Goal: Task Accomplishment & Management: Use online tool/utility

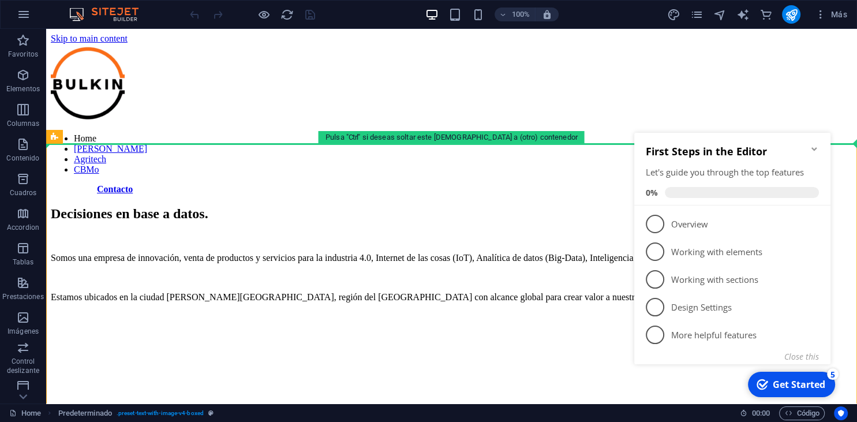
drag, startPoint x: 46, startPoint y: 29, endPoint x: 506, endPoint y: 128, distance: 470.9
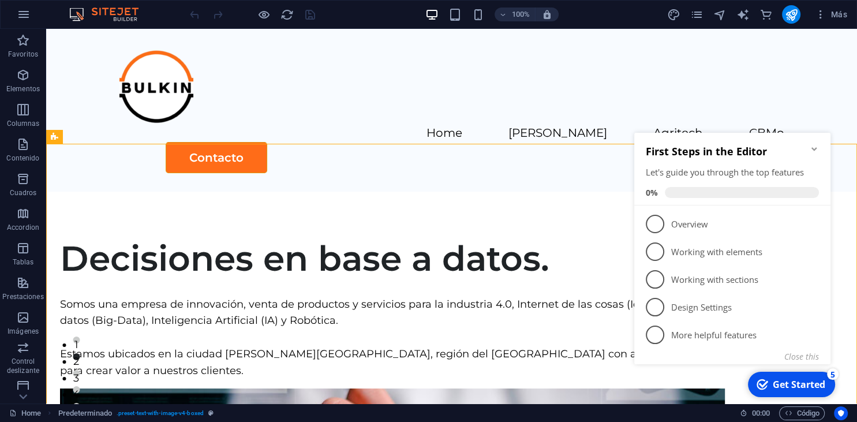
click at [814, 149] on icon "Minimize checklist" at bounding box center [813, 148] width 5 height 3
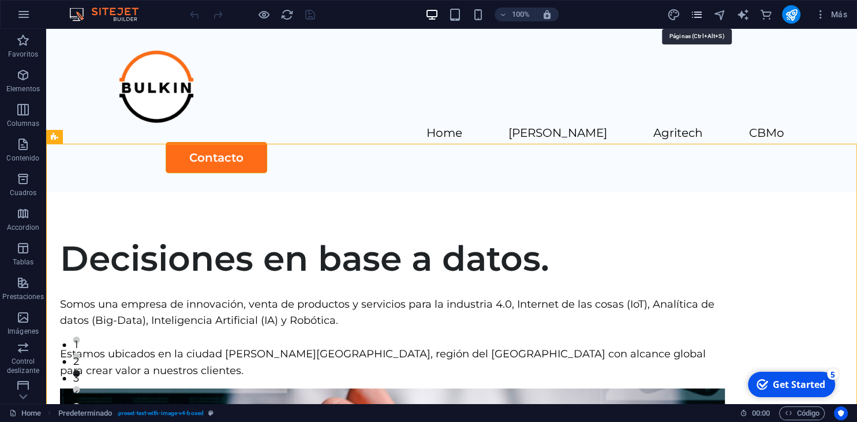
click at [697, 17] on icon "pages" at bounding box center [696, 14] width 13 height 13
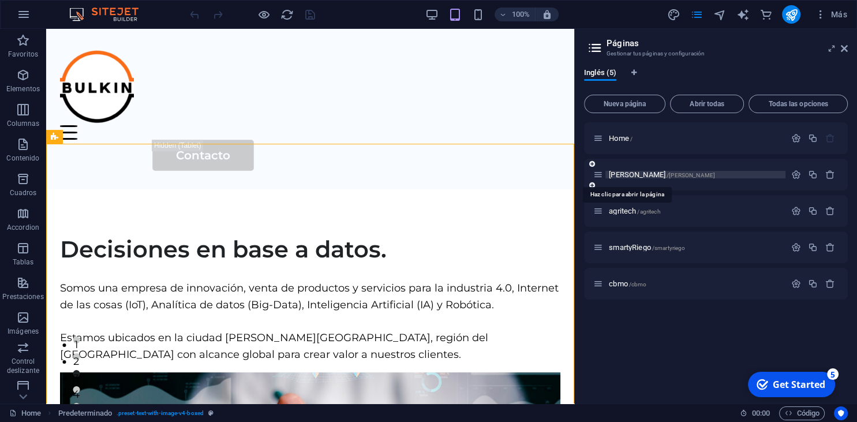
click at [616, 174] on span "[PERSON_NAME] /[PERSON_NAME]" at bounding box center [662, 174] width 106 height 9
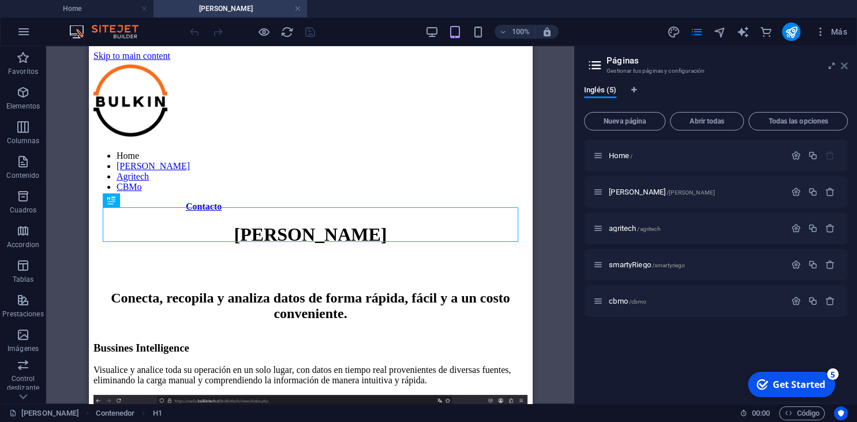
click at [844, 66] on icon at bounding box center [843, 65] width 7 height 9
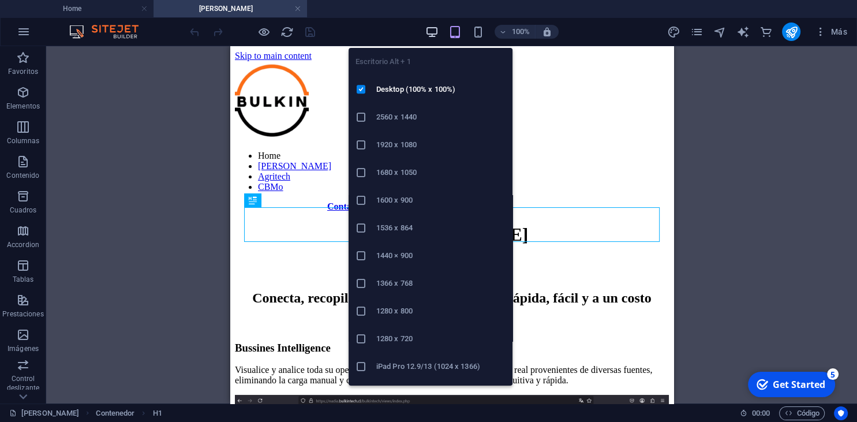
click at [430, 29] on icon "button" at bounding box center [431, 31] width 13 height 13
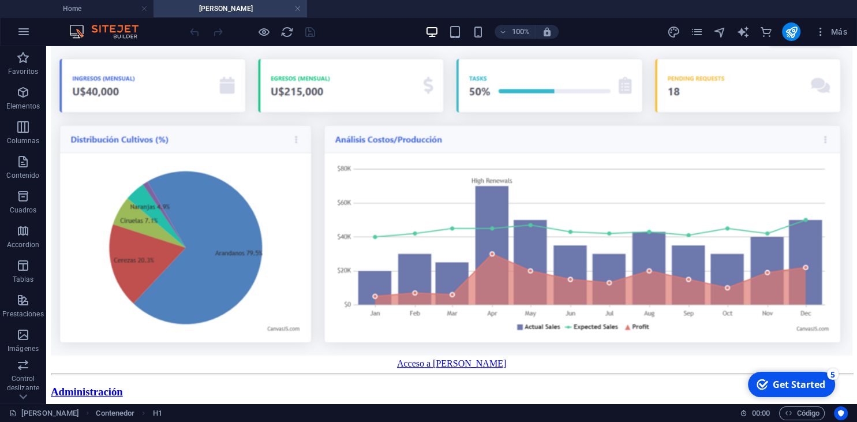
scroll to position [418, 0]
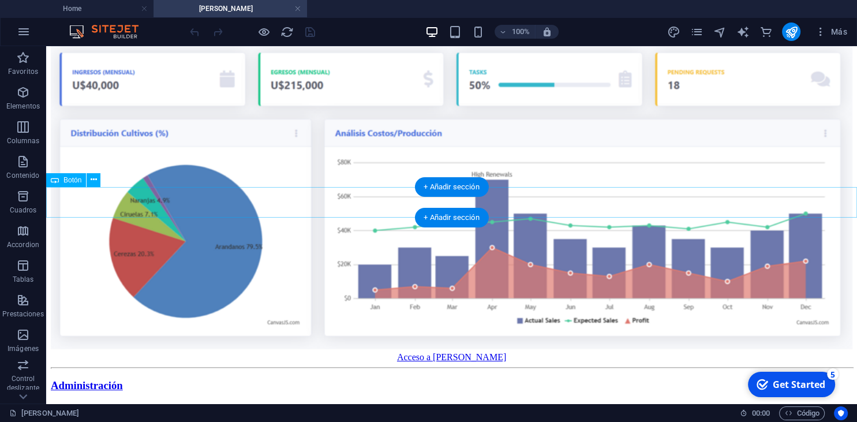
click at [461, 352] on div "Acceso a [PERSON_NAME]" at bounding box center [451, 357] width 801 height 10
click at [455, 352] on div "Acceso a [PERSON_NAME]" at bounding box center [451, 357] width 801 height 10
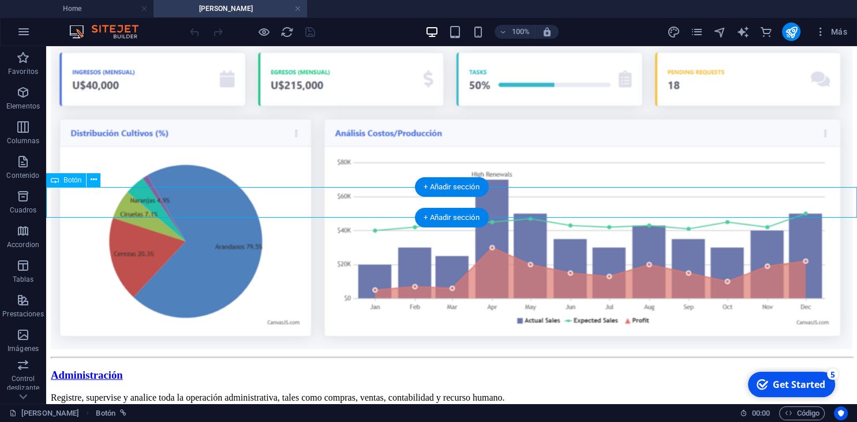
scroll to position [438, 0]
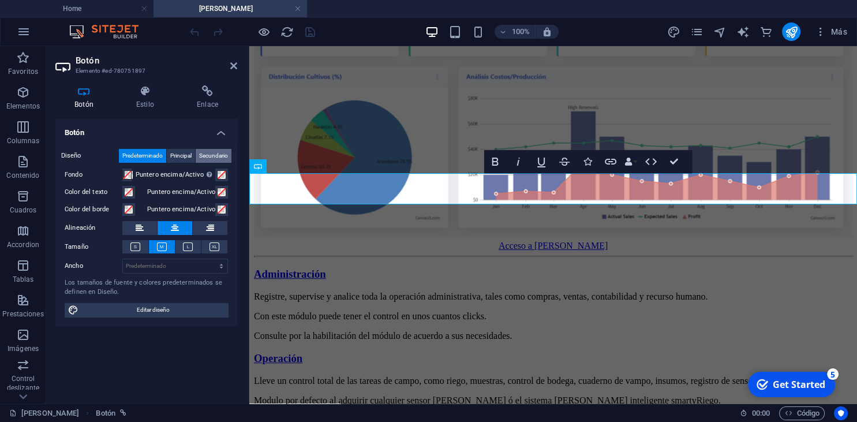
click at [204, 151] on span "Secundario" at bounding box center [213, 156] width 29 height 14
click at [204, 93] on icon at bounding box center [207, 91] width 59 height 12
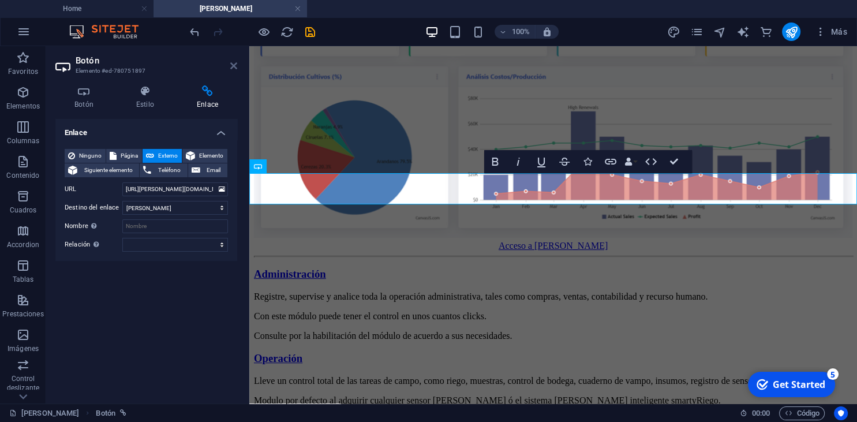
click at [234, 66] on icon at bounding box center [233, 65] width 7 height 9
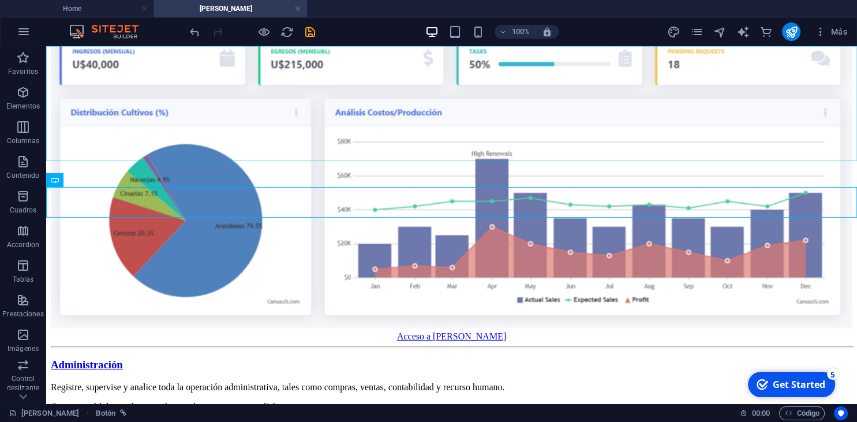
scroll to position [418, 0]
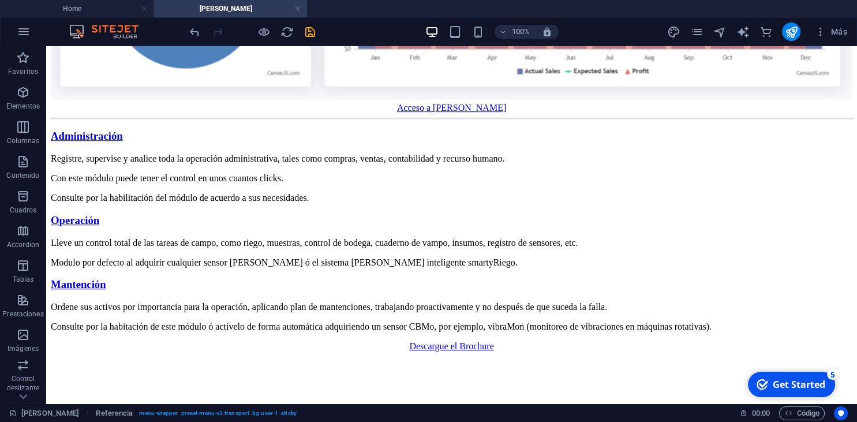
scroll to position [673, 0]
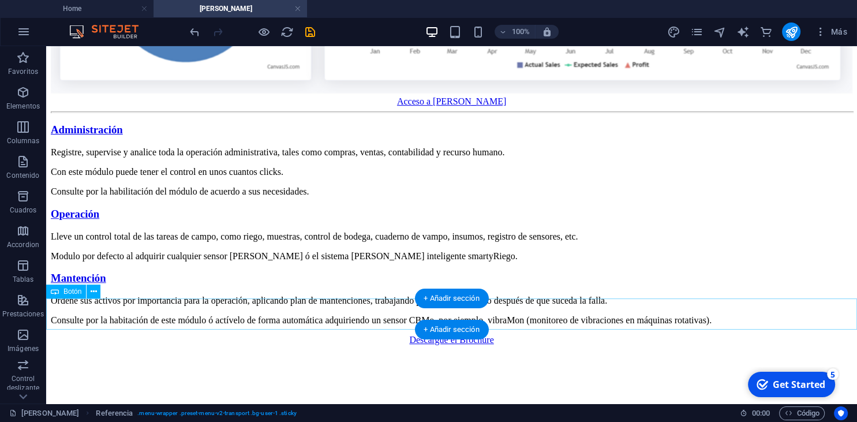
click at [455, 335] on div "Descargue el Brochure" at bounding box center [451, 340] width 801 height 10
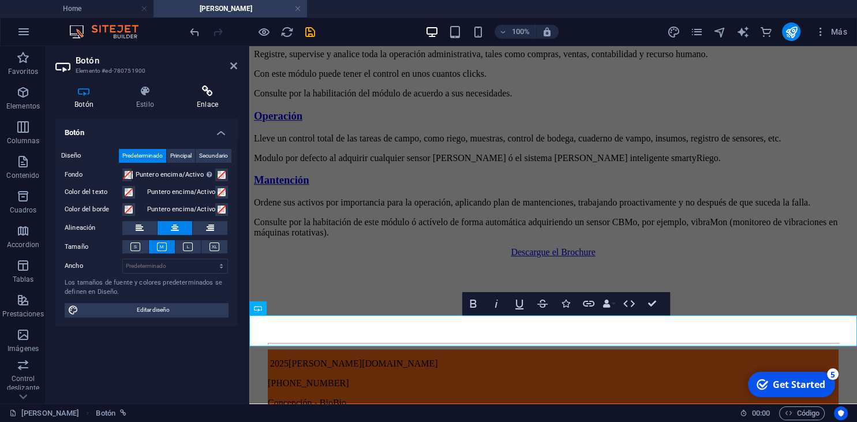
click at [211, 99] on h4 "Enlace" at bounding box center [207, 97] width 59 height 24
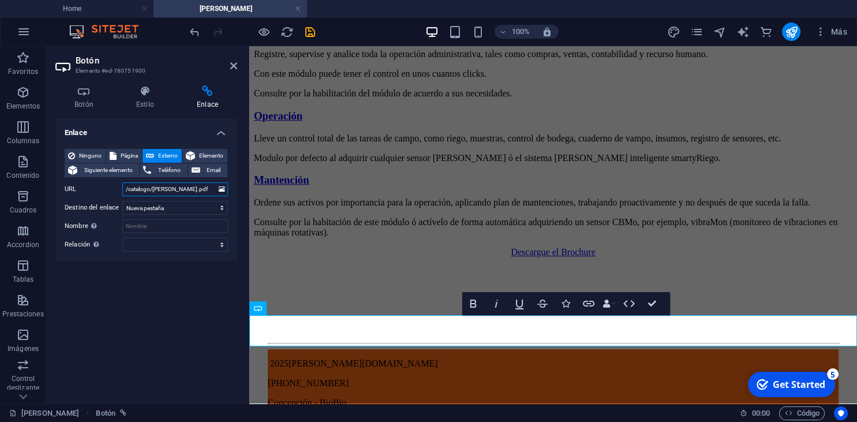
click at [184, 188] on input "/catalogo/[PERSON_NAME].pdf" at bounding box center [175, 189] width 106 height 14
type input "/[PERSON_NAME][DOMAIN_NAME][URL][PERSON_NAME][PERSON_NAME]"
click at [200, 285] on div "Enlace Ninguno Página Externo Elemento Siguiente elemento Teléfono Email Página…" at bounding box center [146, 256] width 182 height 275
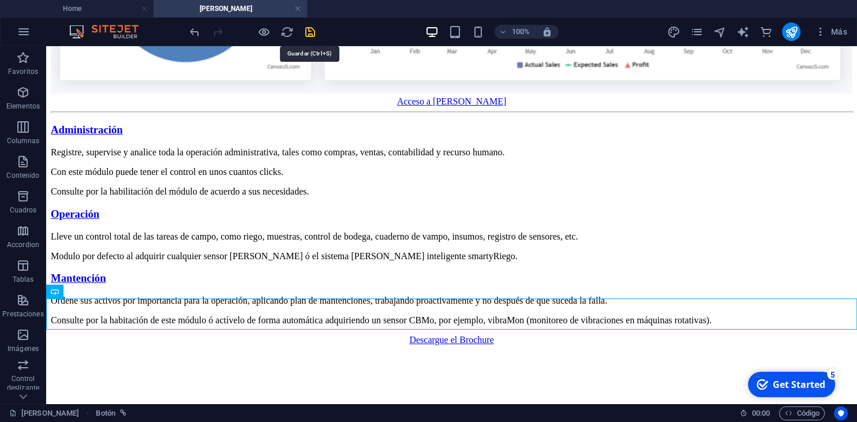
click at [310, 31] on icon "save" at bounding box center [309, 31] width 13 height 13
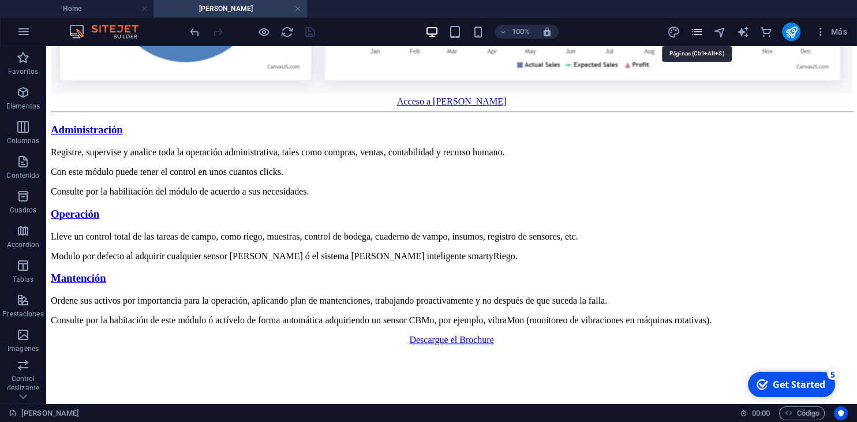
click at [697, 27] on icon "pages" at bounding box center [696, 31] width 13 height 13
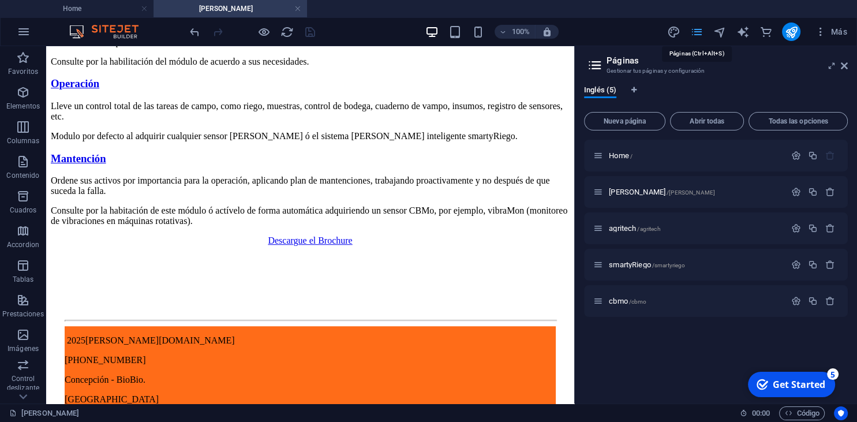
scroll to position [640, 0]
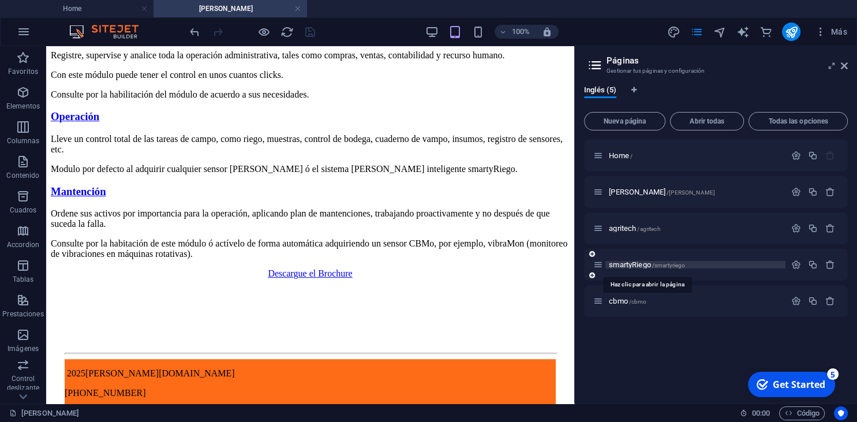
click at [620, 265] on span "smartyRiego /smartyriego" at bounding box center [647, 264] width 76 height 9
click at [620, 285] on div "cbmo /cbmo" at bounding box center [716, 301] width 264 height 32
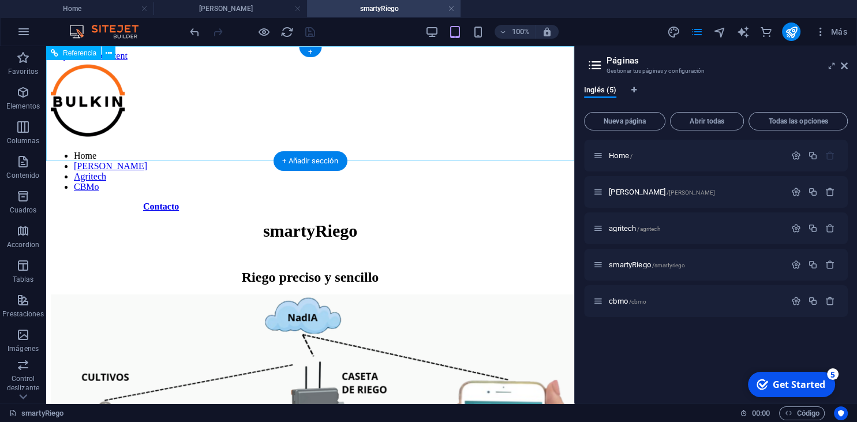
scroll to position [0, 0]
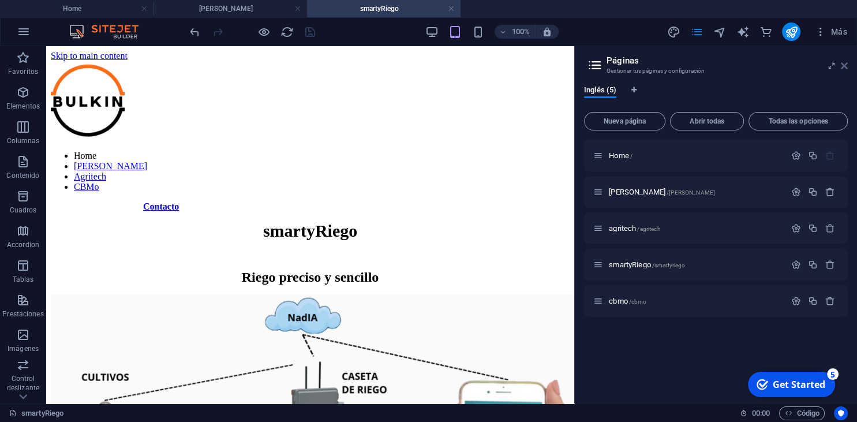
click at [846, 63] on icon at bounding box center [843, 65] width 7 height 9
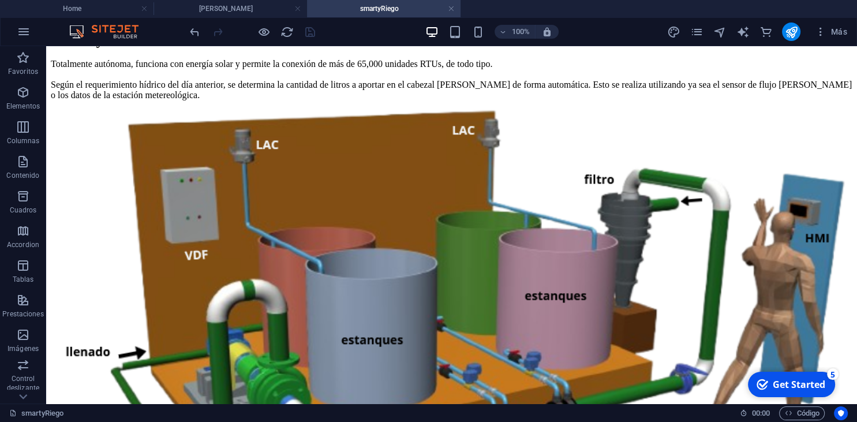
scroll to position [1245, 0]
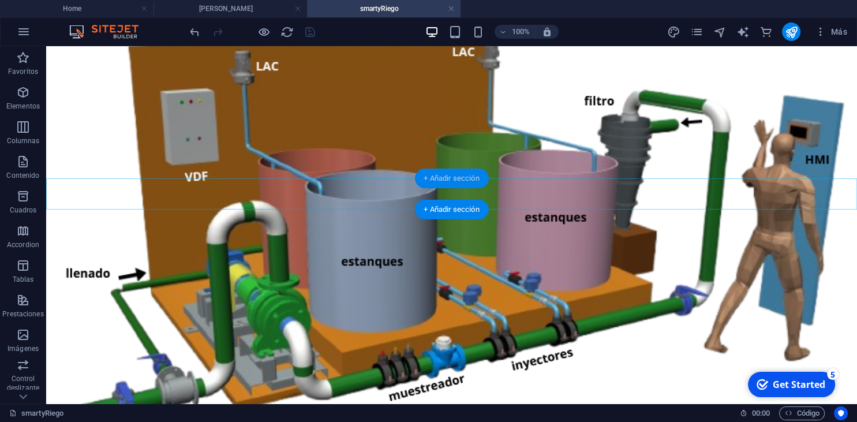
click at [445, 188] on div "+ Añadir sección" at bounding box center [451, 178] width 74 height 20
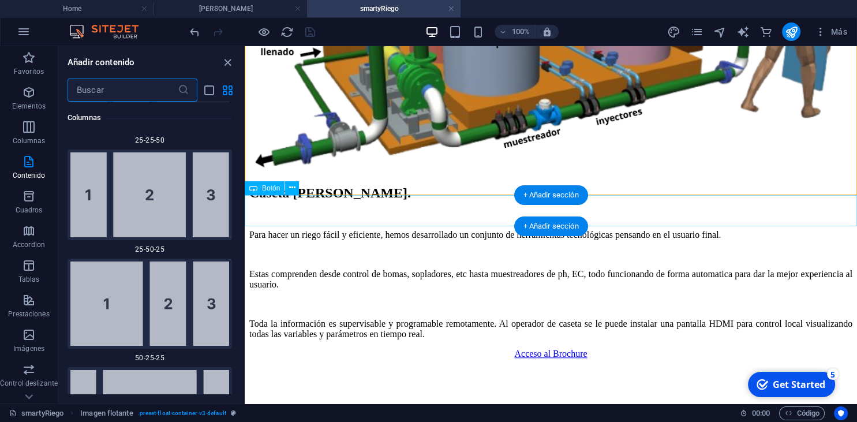
scroll to position [2023, 0]
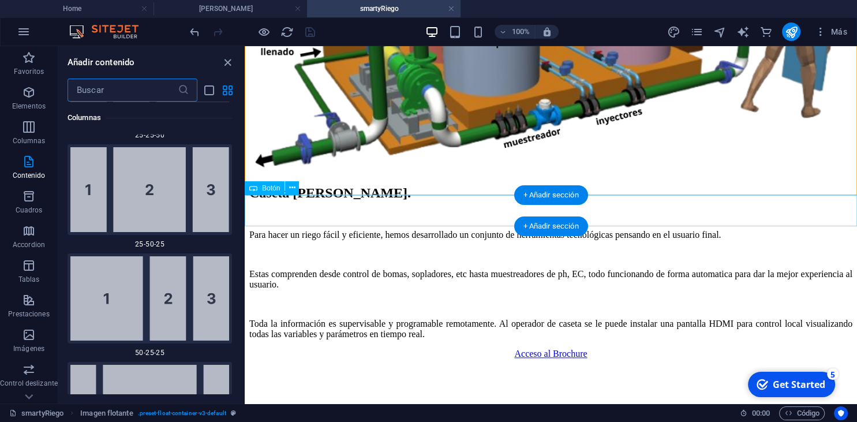
click at [504, 348] on div "Acceso al Brochure" at bounding box center [550, 353] width 603 height 10
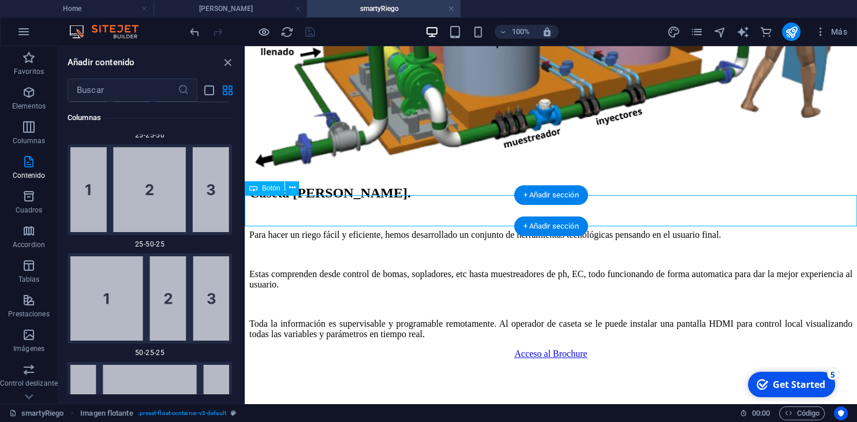
click at [504, 348] on div "Acceso al Brochure" at bounding box center [550, 353] width 603 height 10
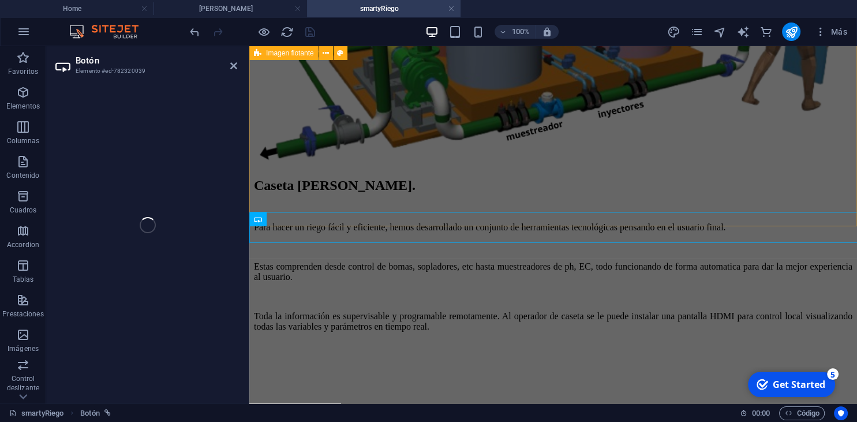
scroll to position [1166, 0]
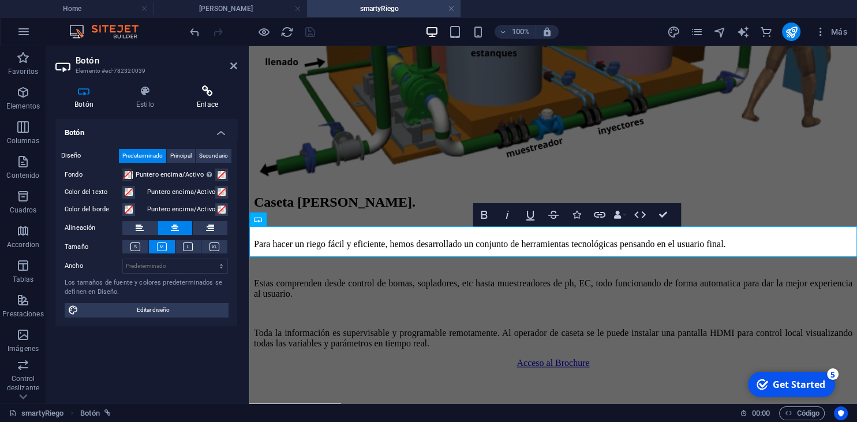
click at [211, 93] on icon at bounding box center [207, 91] width 59 height 12
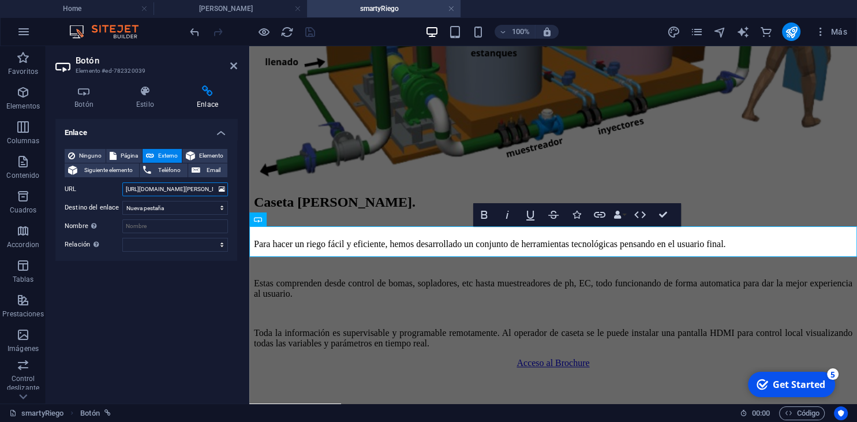
click at [157, 190] on input "[URL][DOMAIN_NAME][PERSON_NAME]" at bounding box center [175, 189] width 106 height 14
type input "[URL][PERSON_NAME][DOMAIN_NAME][PERSON_NAME]"
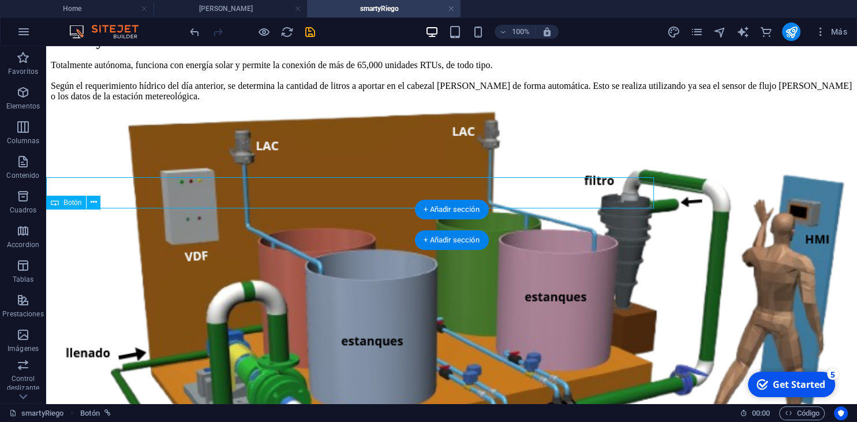
scroll to position [1214, 0]
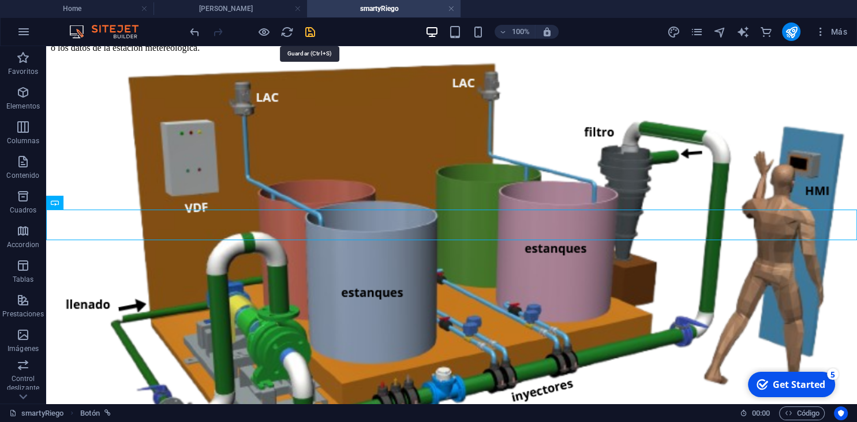
click at [307, 31] on icon "save" at bounding box center [309, 31] width 13 height 13
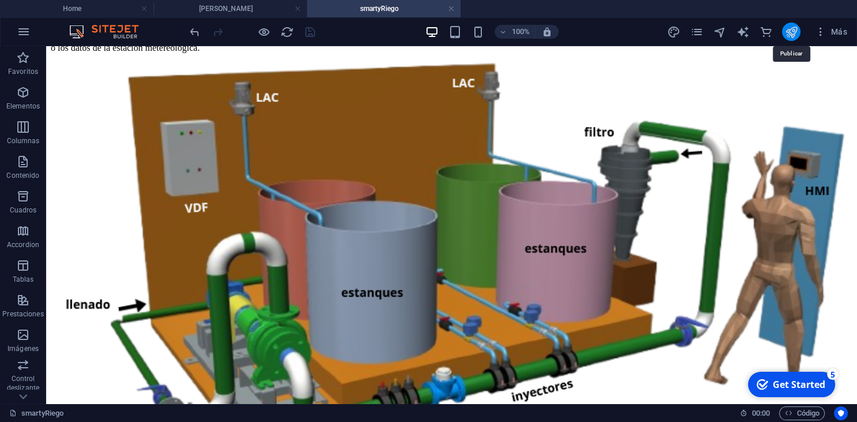
click at [791, 31] on icon "publish" at bounding box center [790, 31] width 13 height 13
